Goal: Information Seeking & Learning: Learn about a topic

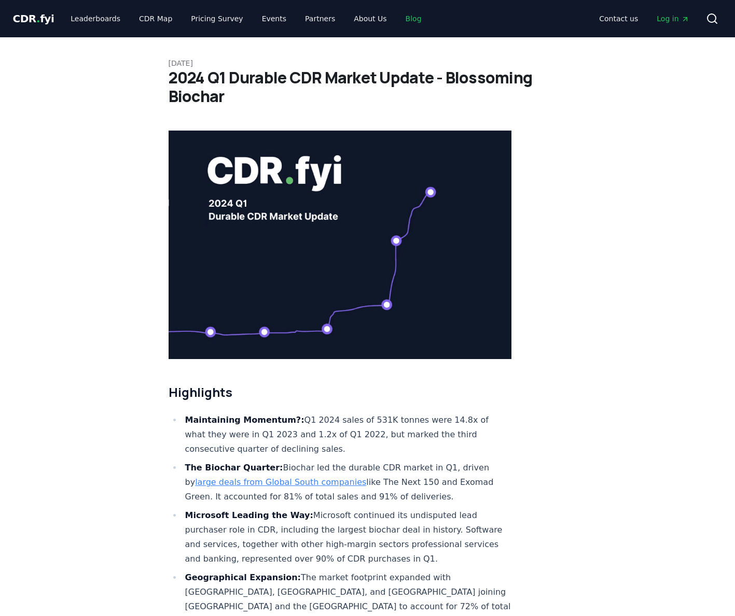
click at [397, 15] on link "Blog" at bounding box center [413, 18] width 33 height 19
click at [397, 21] on link "Blog" at bounding box center [413, 18] width 33 height 19
click at [398, 21] on link "Blog" at bounding box center [413, 18] width 33 height 19
click at [36, 21] on span "." at bounding box center [38, 18] width 4 height 12
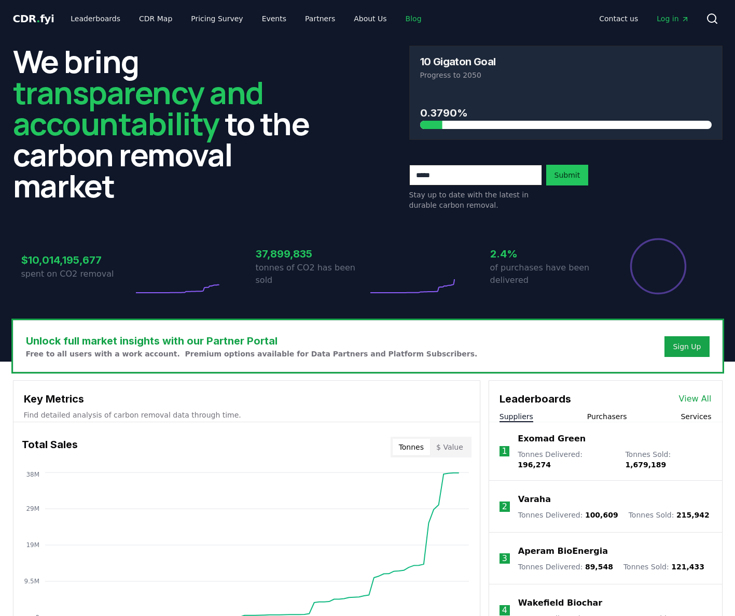
click at [397, 22] on link "Blog" at bounding box center [413, 18] width 33 height 19
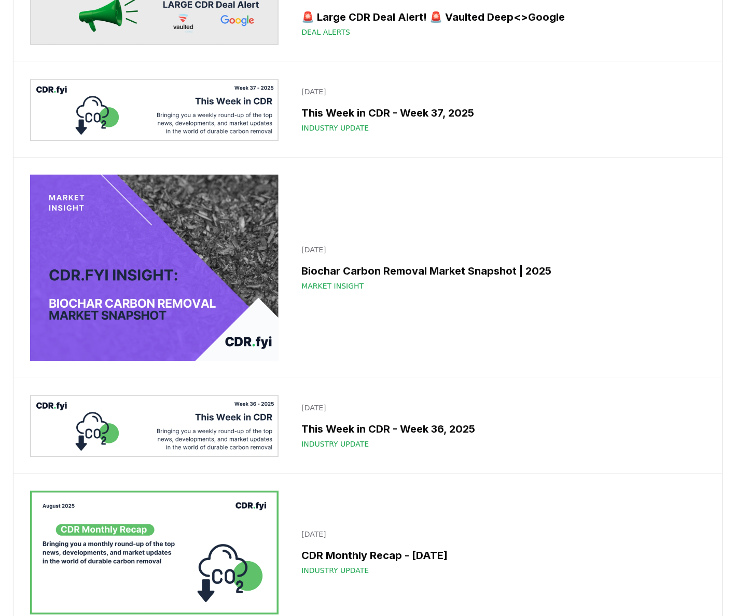
scroll to position [525, 0]
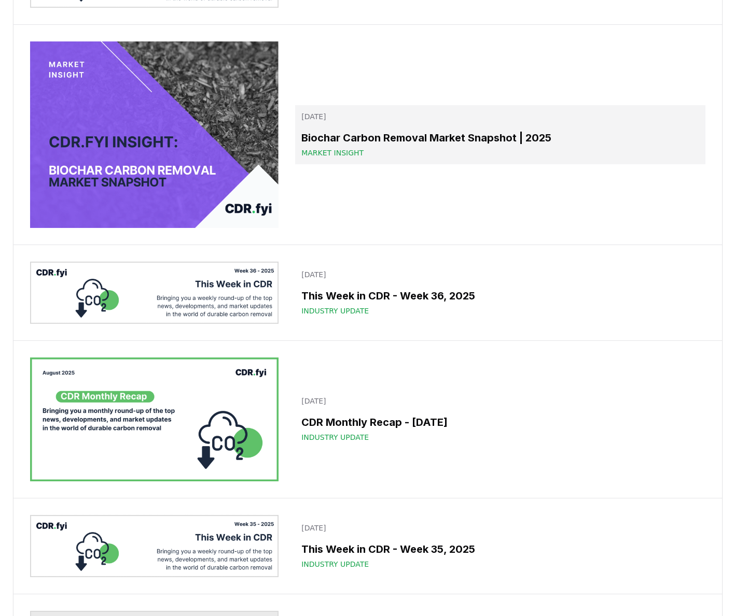
click at [316, 146] on h3 "Biochar Carbon Removal Market Snapshot | 2025" at bounding box center [499, 138] width 397 height 16
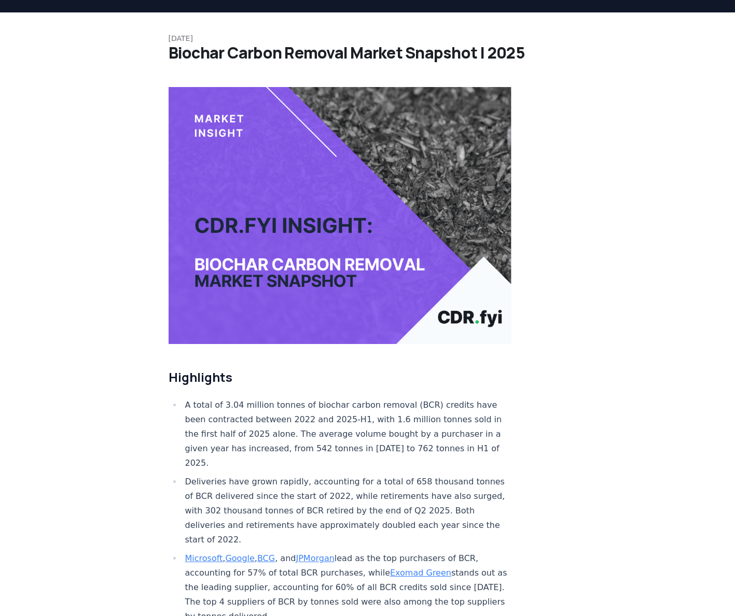
scroll to position [85, 0]
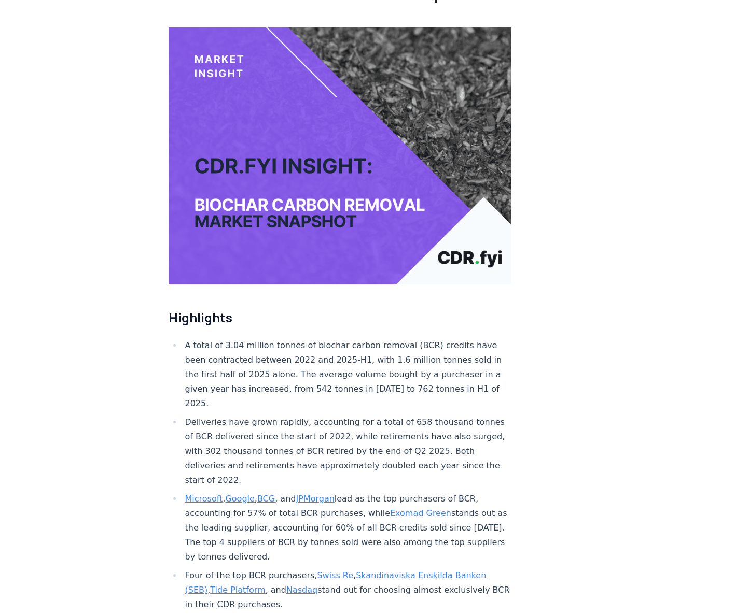
click at [303, 364] on li "A total of 3.04 million tonnes of biochar carbon removal (BCR) credits have bee…" at bounding box center [347, 375] width 330 height 73
click at [303, 363] on li "A total of 3.04 million tonnes of biochar carbon removal (BCR) credits have bee…" at bounding box center [347, 375] width 330 height 73
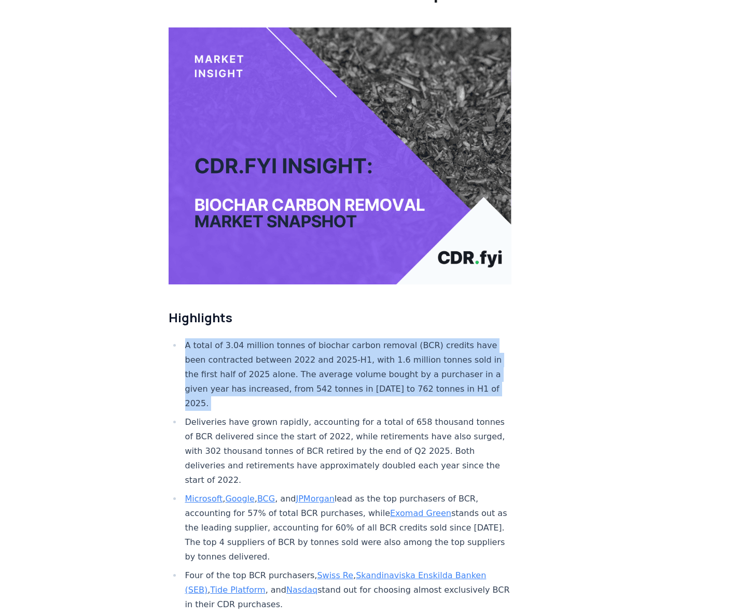
click at [304, 363] on li "A total of 3.04 million tonnes of biochar carbon removal (BCR) credits have bee…" at bounding box center [347, 375] width 330 height 73
copy li "A total of 3.04 million tonnes of biochar carbon removal (BCR) credits have bee…"
click at [309, 350] on li "A total of 3.04 million tonnes of biochar carbon removal (BCR) credits have bee…" at bounding box center [347, 375] width 330 height 73
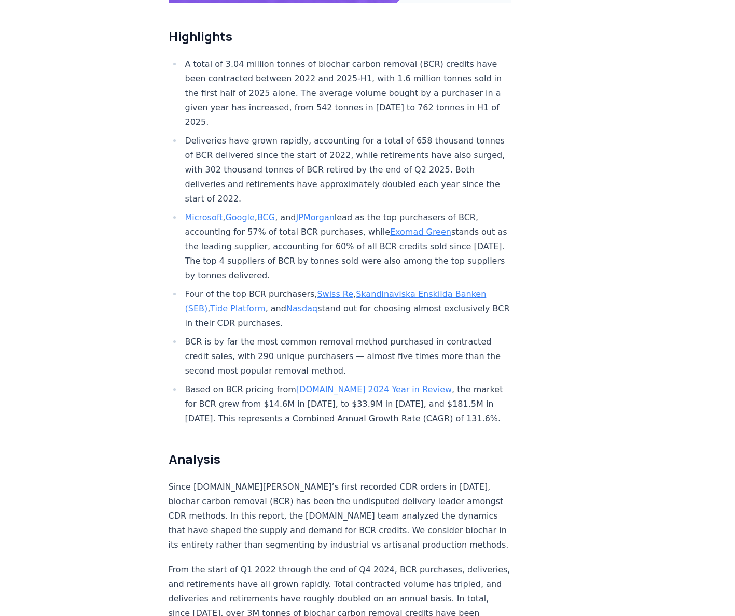
scroll to position [371, 0]
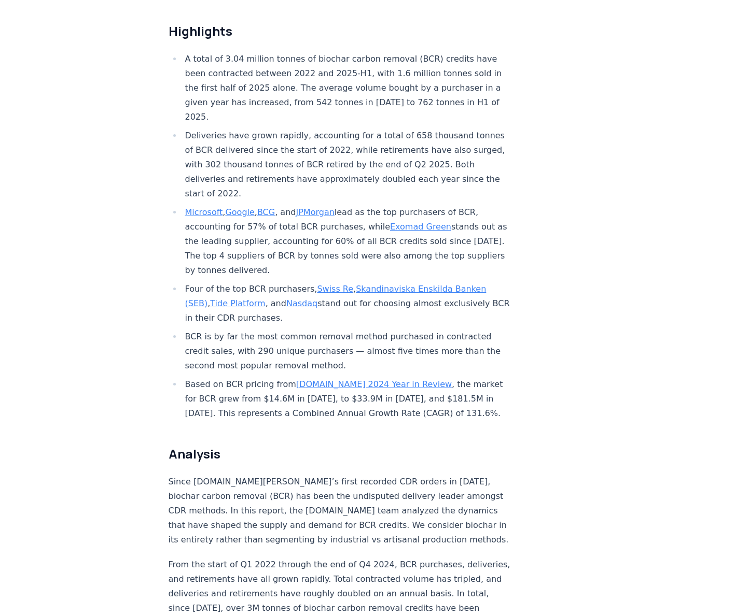
click at [235, 330] on li "BCR is by far the most common removal method purchased in contracted credit sal…" at bounding box center [347, 352] width 330 height 44
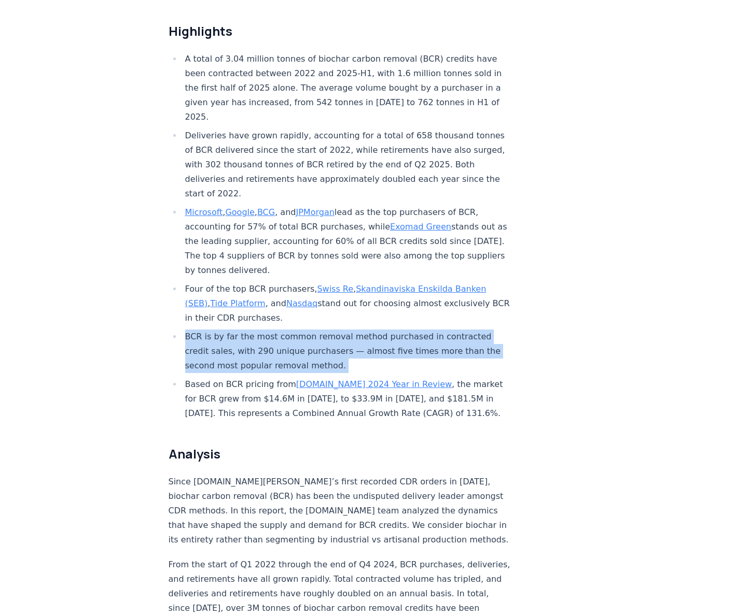
click at [235, 330] on li "BCR is by far the most common removal method purchased in contracted credit sal…" at bounding box center [347, 352] width 330 height 44
copy li "BCR is by far the most common removal method purchased in contracted credit sal…"
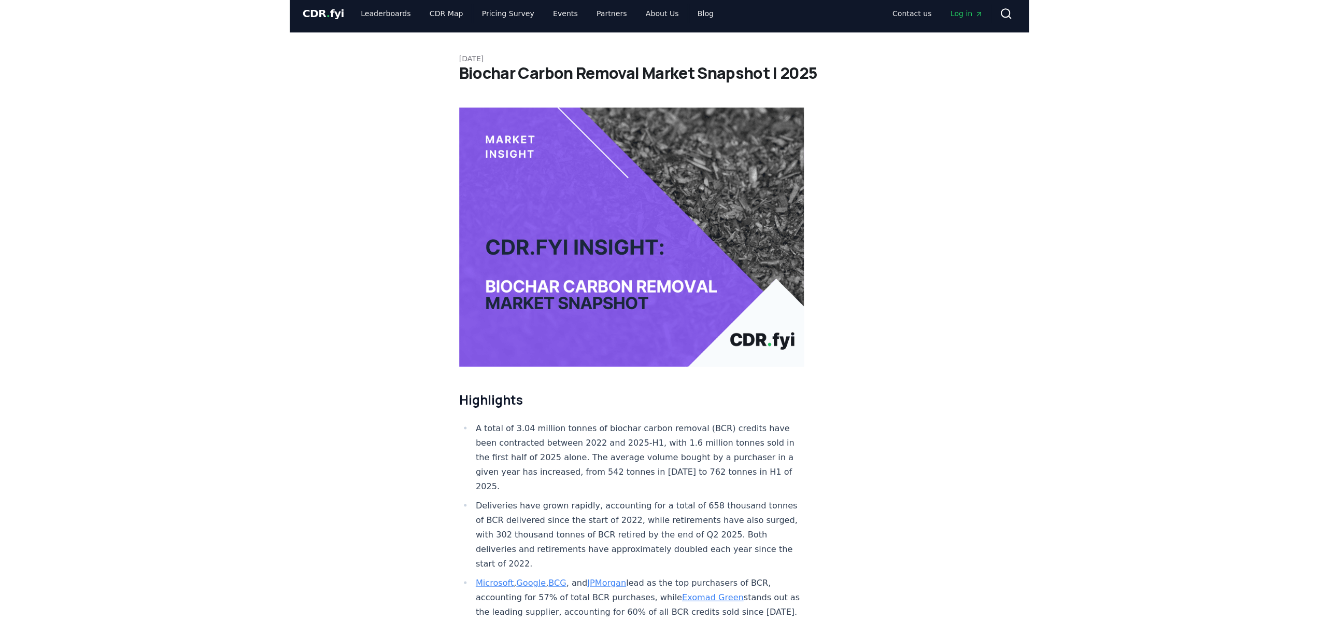
scroll to position [0, 0]
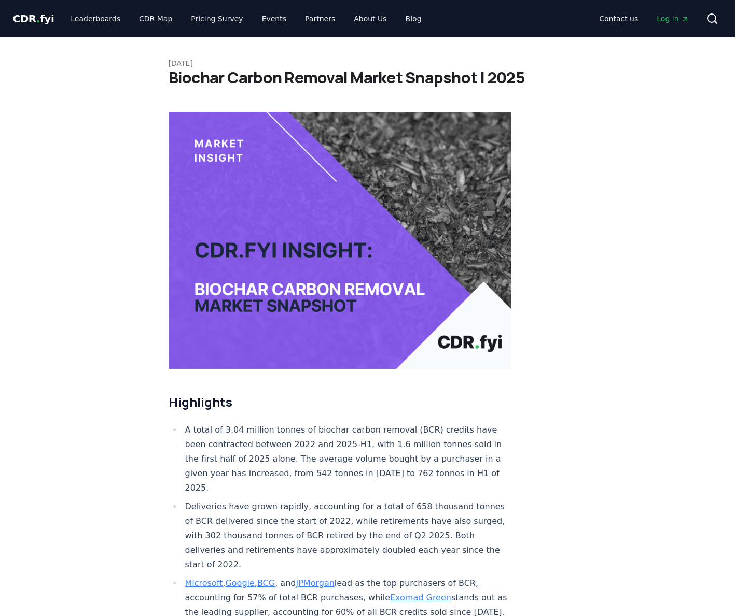
click at [357, 78] on h1 "Biochar Carbon Removal Market Snapshot | 2025" at bounding box center [367, 77] width 398 height 19
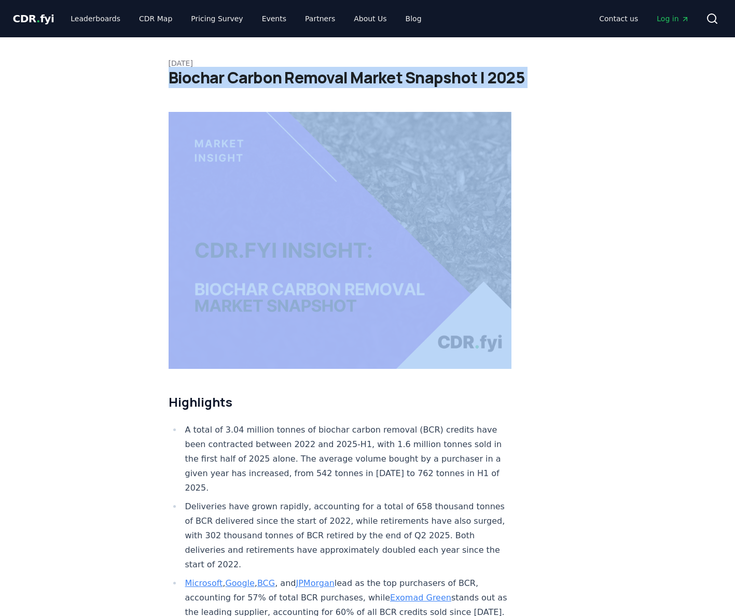
click at [357, 78] on h1 "Biochar Carbon Removal Market Snapshot | 2025" at bounding box center [367, 77] width 398 height 19
copy div "Biochar Carbon Removal Market Snapshot | 2025"
